Goal: Check status: Check status

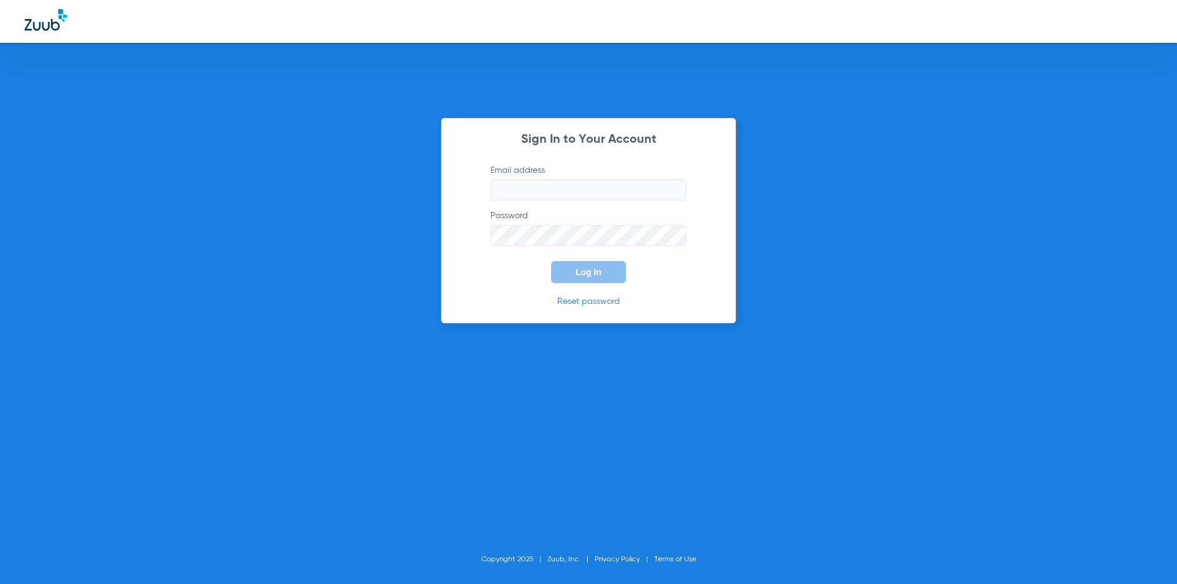
click at [526, 185] on input "Email address" at bounding box center [589, 190] width 196 height 21
type input "h"
type input "[EMAIL_ADDRESS][DOMAIN_NAME]"
click at [148, 348] on div "Sign In to Your Account Email address [EMAIL_ADDRESS][DOMAIN_NAME] Password Req…" at bounding box center [588, 292] width 1177 height 584
click at [595, 275] on span "Log In" at bounding box center [589, 272] width 26 height 10
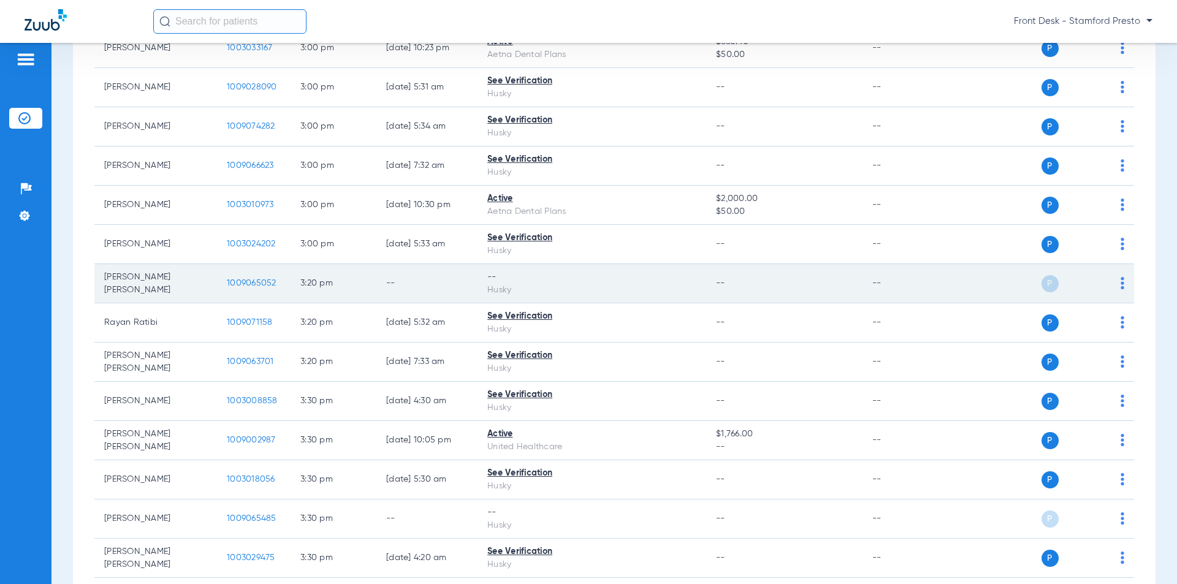
scroll to position [3373, 0]
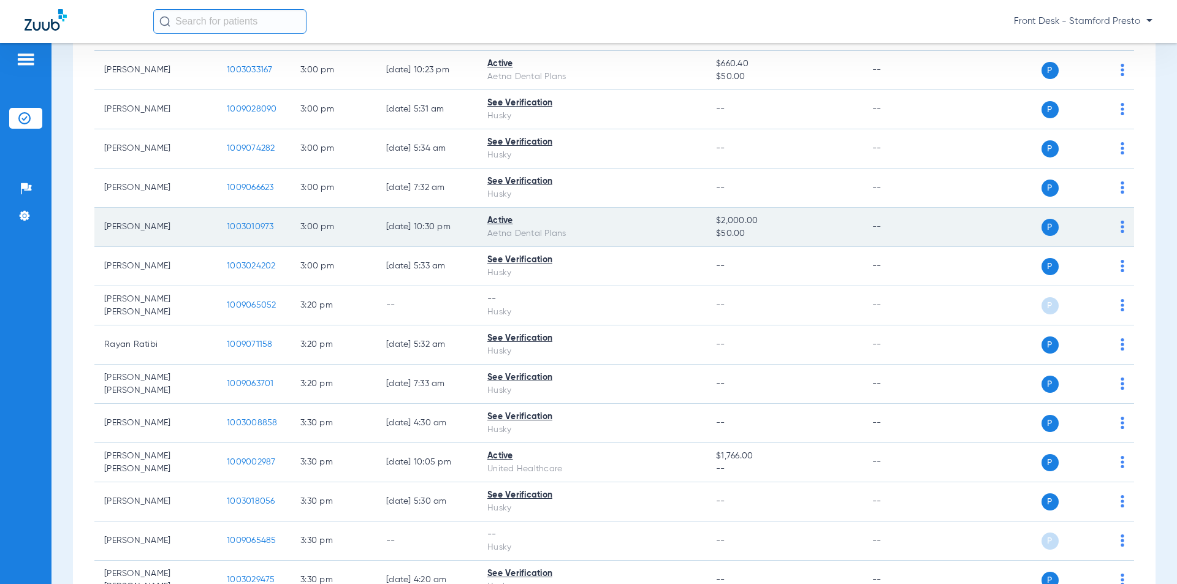
click at [247, 227] on span "1003010973" at bounding box center [250, 227] width 47 height 9
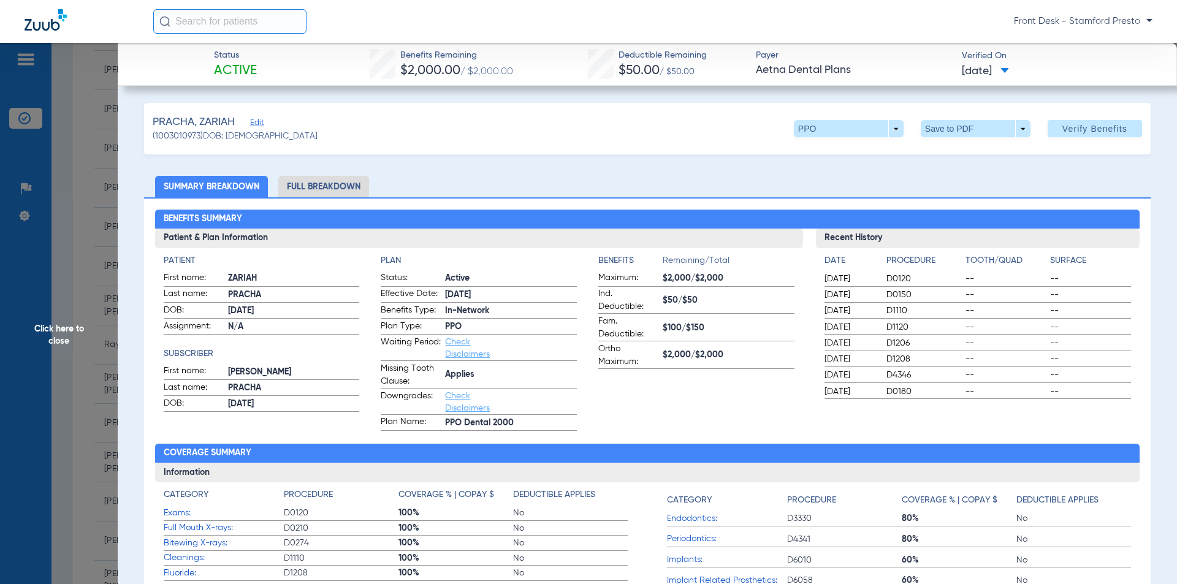
click at [333, 181] on li "Full Breakdown" at bounding box center [323, 186] width 91 height 21
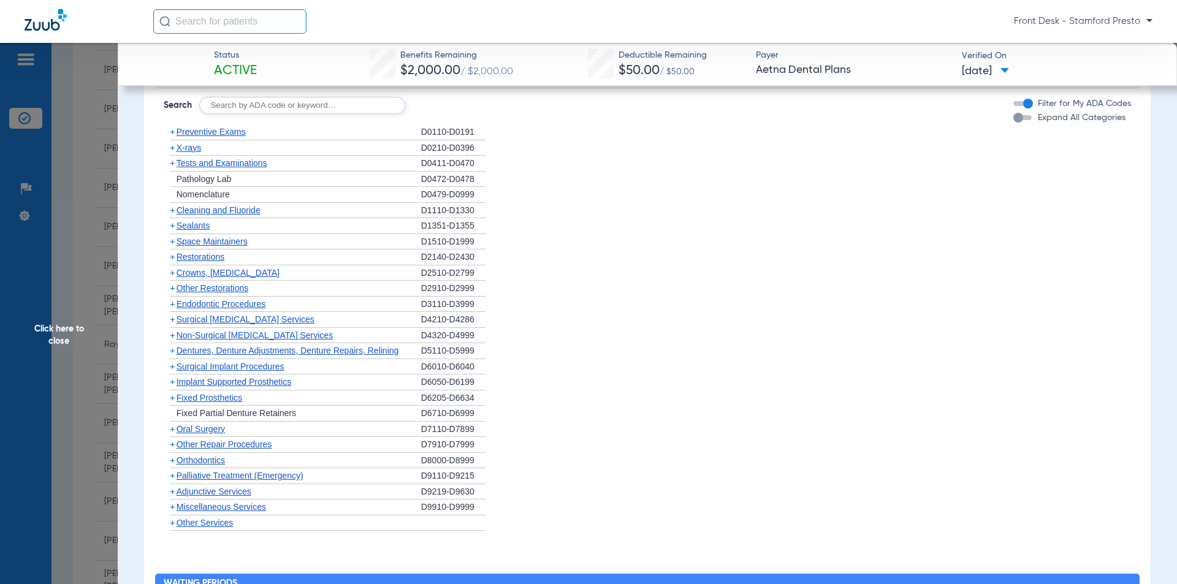
scroll to position [972, 0]
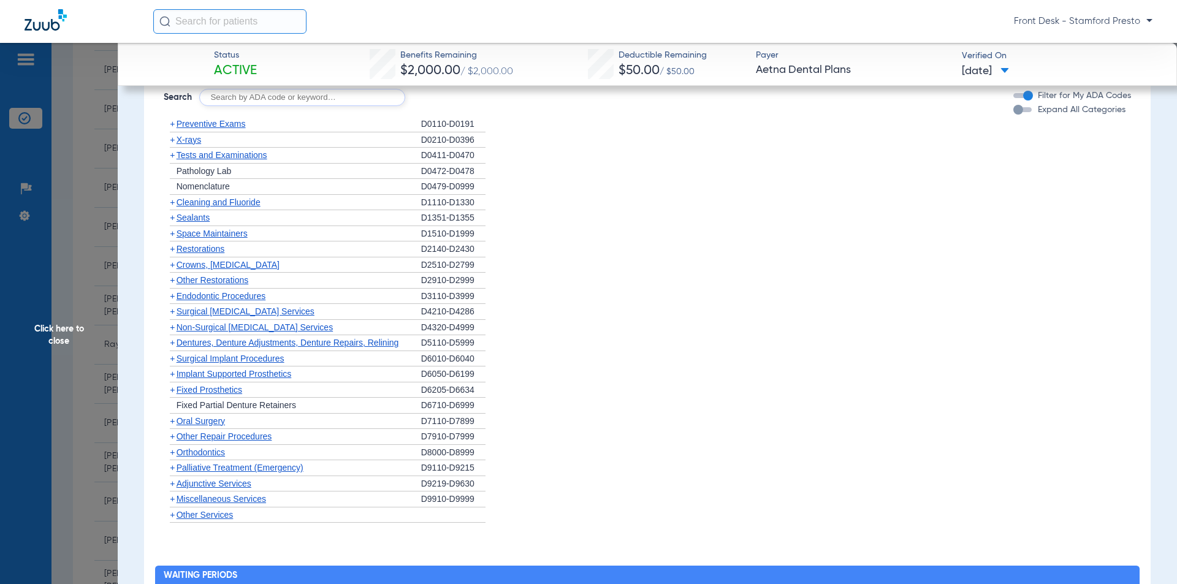
click at [210, 251] on span "Restorations" at bounding box center [201, 249] width 48 height 10
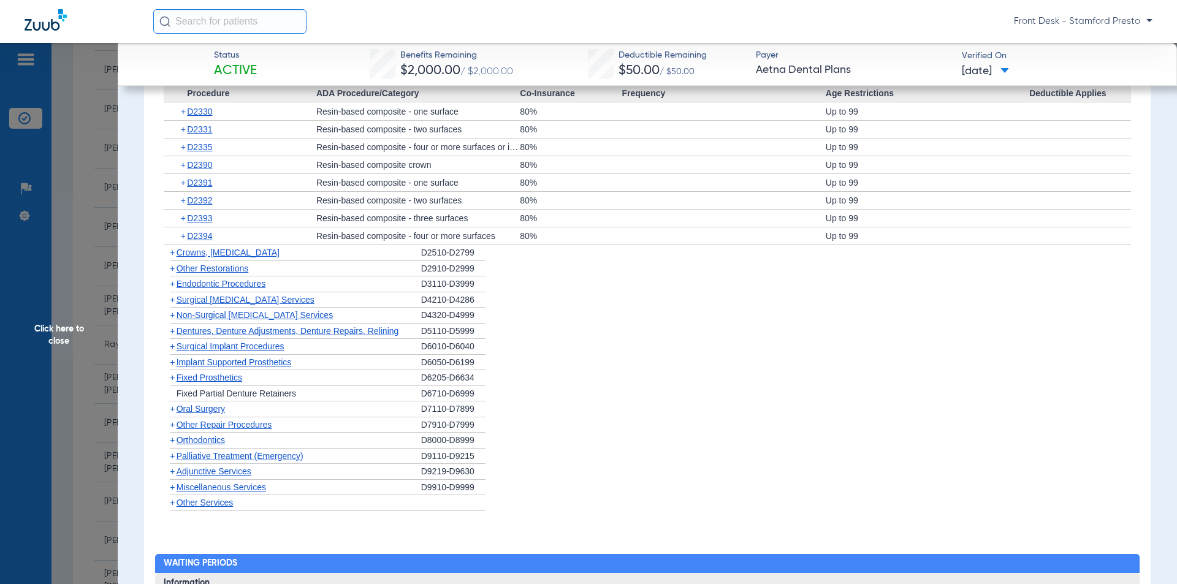
scroll to position [1156, 0]
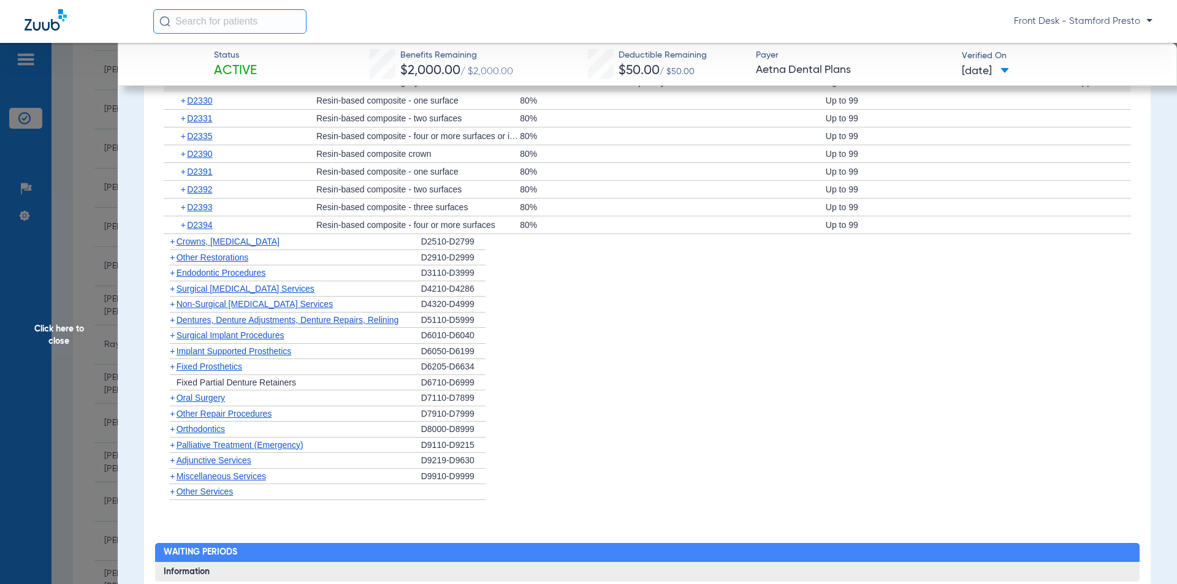
click at [216, 255] on span "Other Restorations" at bounding box center [213, 258] width 72 height 10
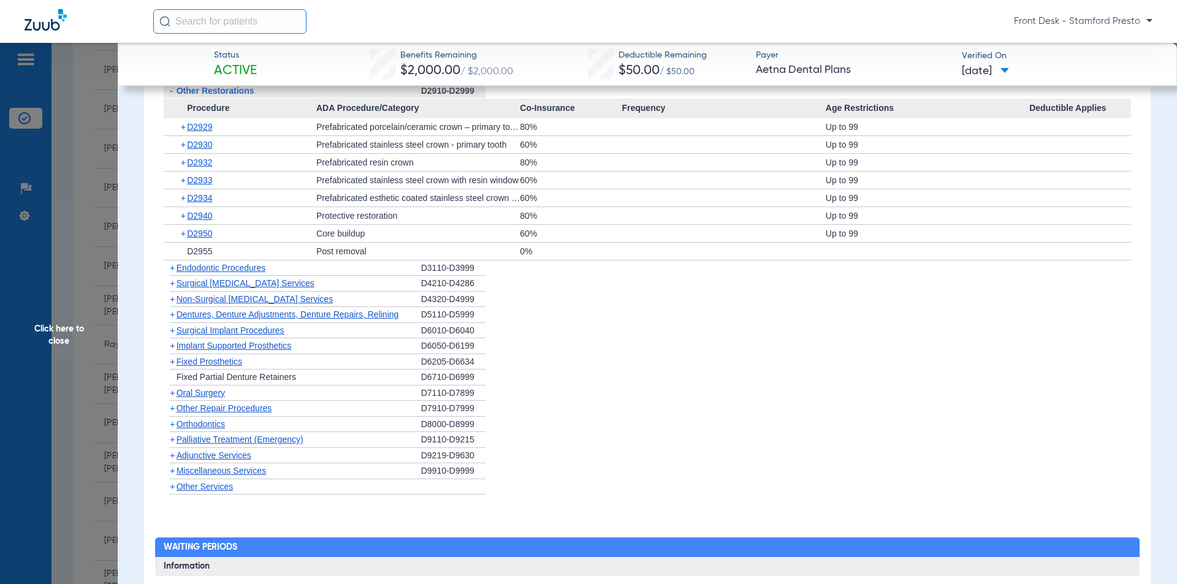
scroll to position [1401, 0]
